Goal: Find specific page/section: Find specific page/section

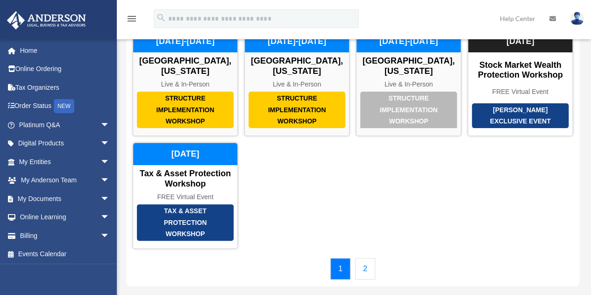
scroll to position [74, 0]
click at [366, 258] on link "2" at bounding box center [365, 268] width 20 height 21
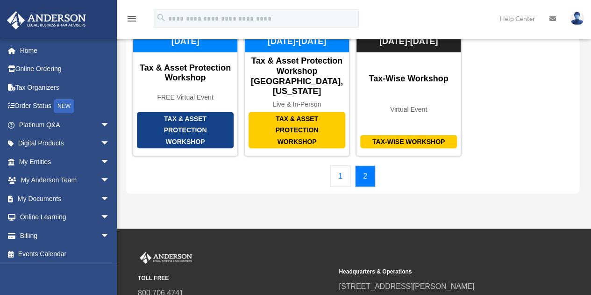
scroll to position [0, 0]
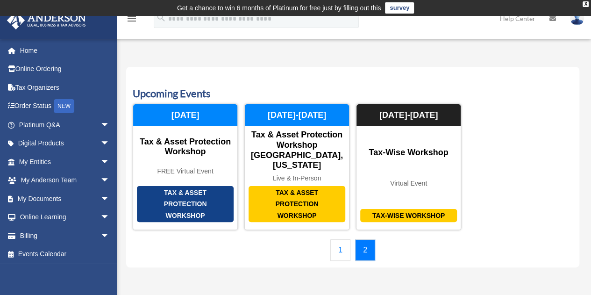
click at [338, 239] on link "1" at bounding box center [340, 249] width 20 height 21
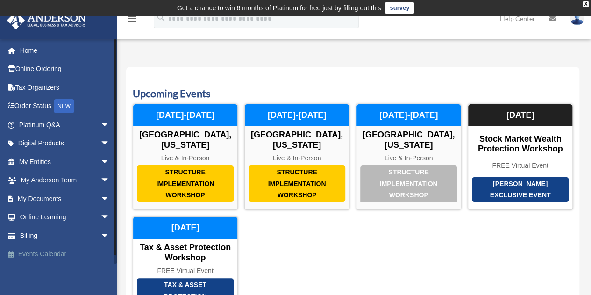
click at [41, 255] on link "Events Calendar" at bounding box center [65, 254] width 117 height 19
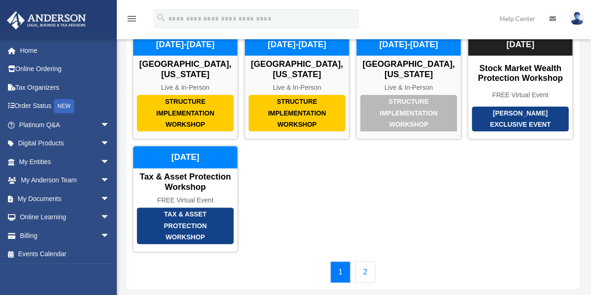
scroll to position [71, 0]
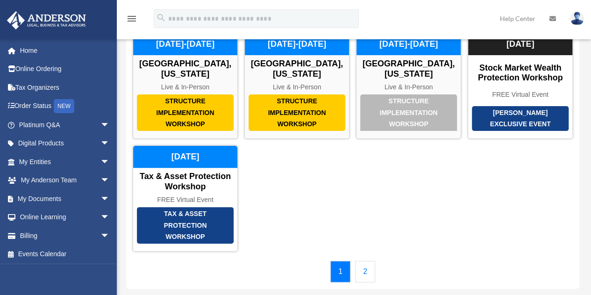
click at [376, 263] on div "1 2" at bounding box center [353, 271] width 440 height 21
click at [371, 261] on link "2" at bounding box center [365, 271] width 20 height 21
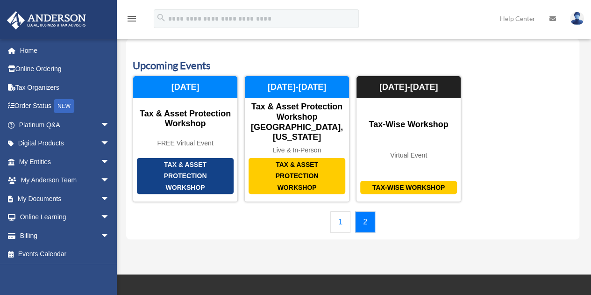
scroll to position [0, 0]
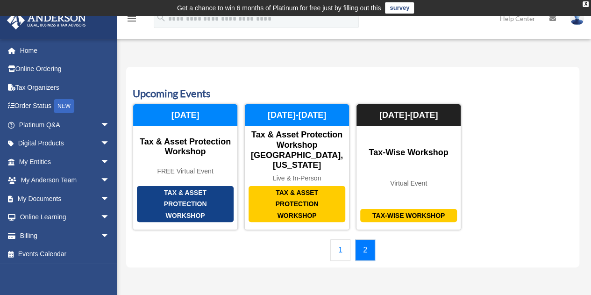
click at [340, 239] on link "1" at bounding box center [340, 249] width 20 height 21
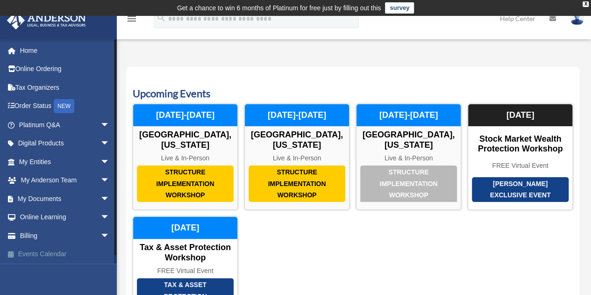
click at [32, 255] on link "Events Calendar" at bounding box center [65, 254] width 117 height 19
click at [100, 161] on span "arrow_drop_down" at bounding box center [109, 161] width 19 height 19
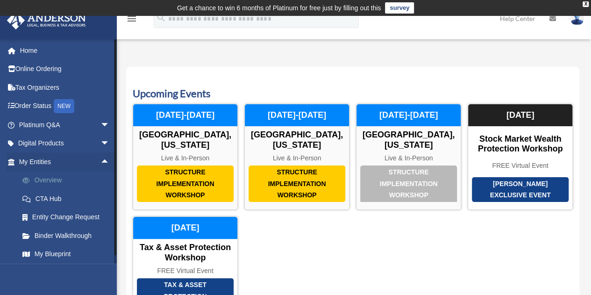
click at [45, 182] on link "Overview" at bounding box center [68, 180] width 111 height 19
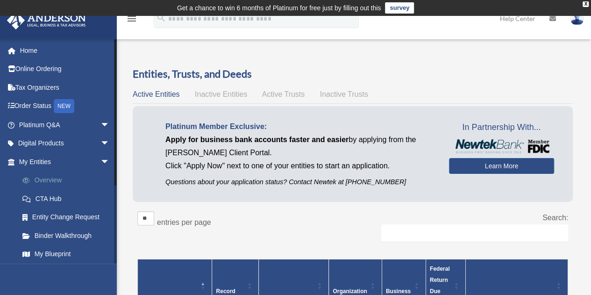
click at [43, 181] on link "Overview" at bounding box center [68, 180] width 111 height 19
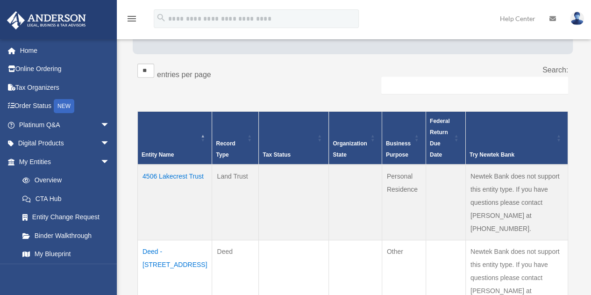
scroll to position [150, 0]
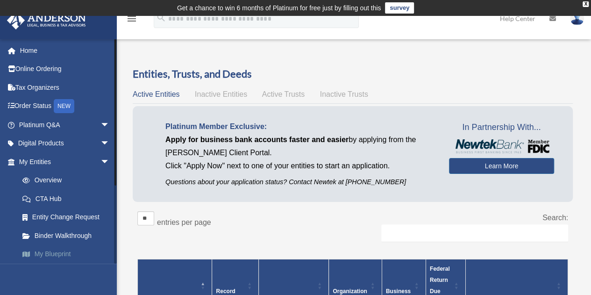
click at [58, 253] on link "My Blueprint" at bounding box center [68, 254] width 111 height 19
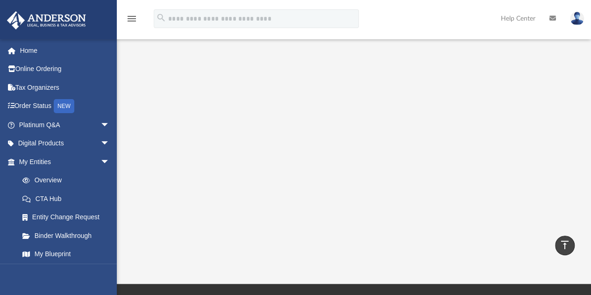
scroll to position [178, 0]
